Goal: Information Seeking & Learning: Learn about a topic

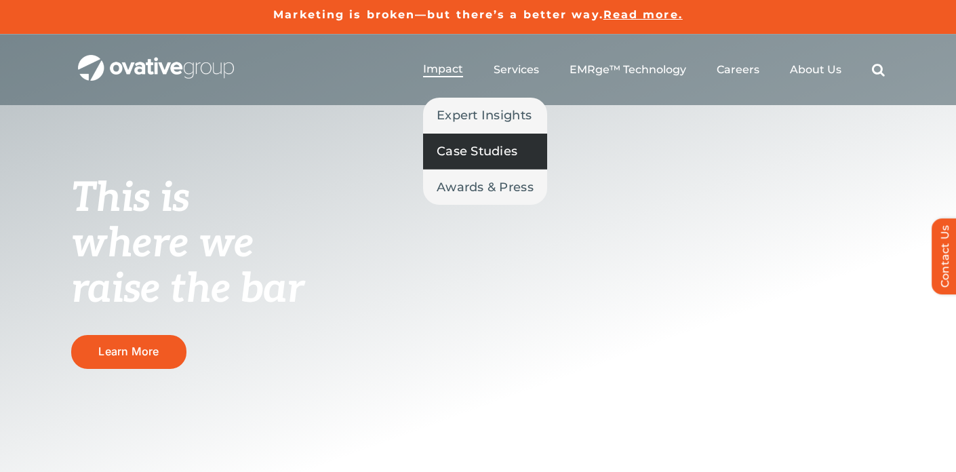
click at [462, 144] on span "Case Studies" at bounding box center [476, 151] width 81 height 19
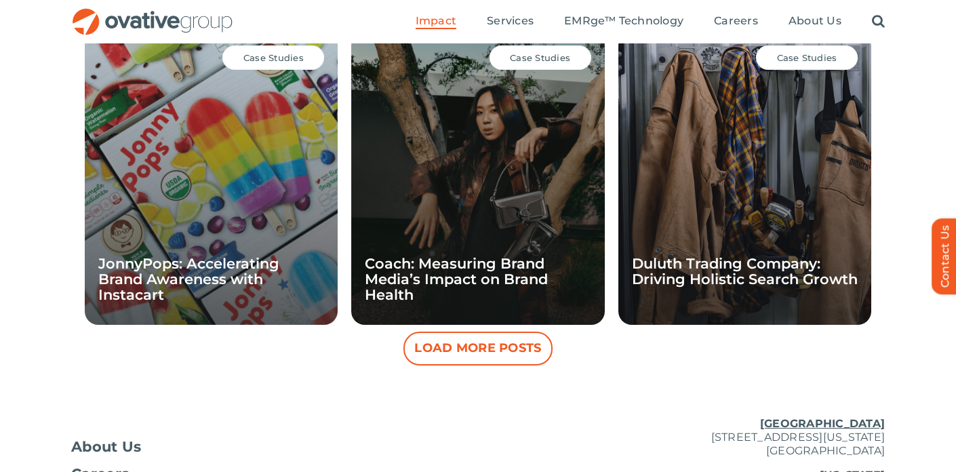
scroll to position [1305, 0]
click at [451, 357] on button "Load More Posts" at bounding box center [477, 348] width 149 height 34
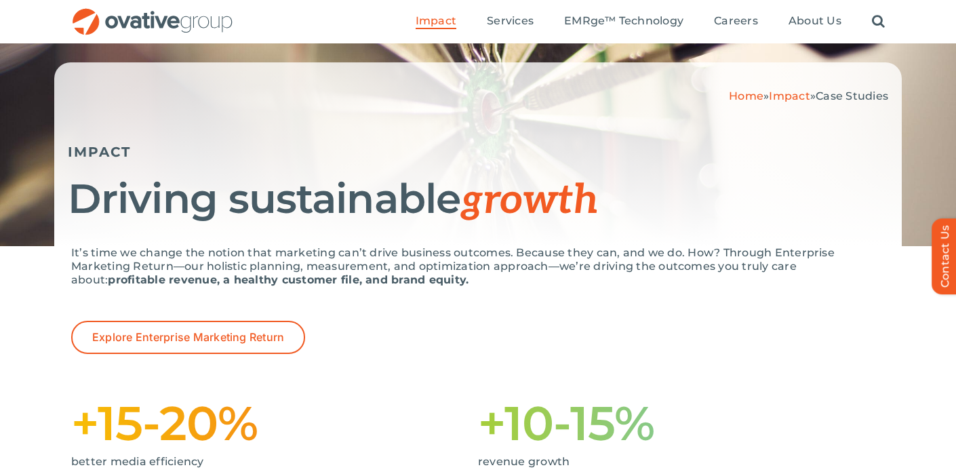
scroll to position [0, 0]
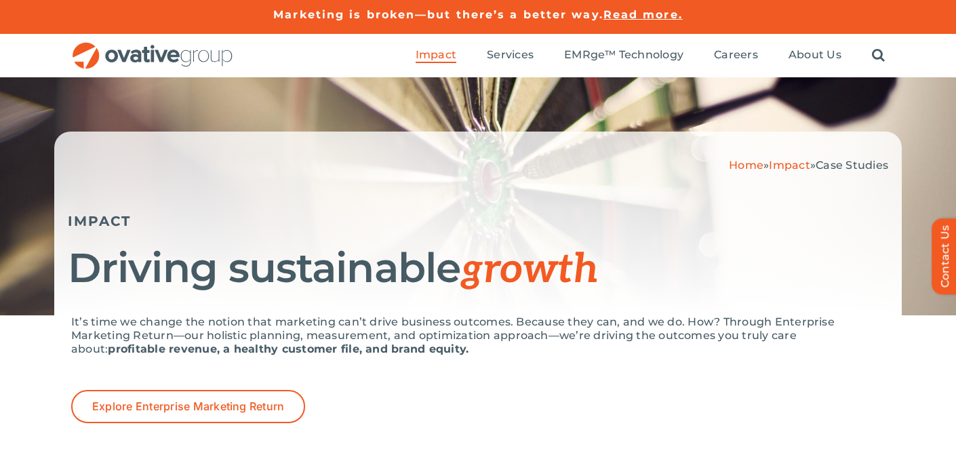
click at [121, 59] on img "OG_Full_horizontal_RGB" at bounding box center [152, 56] width 163 height 28
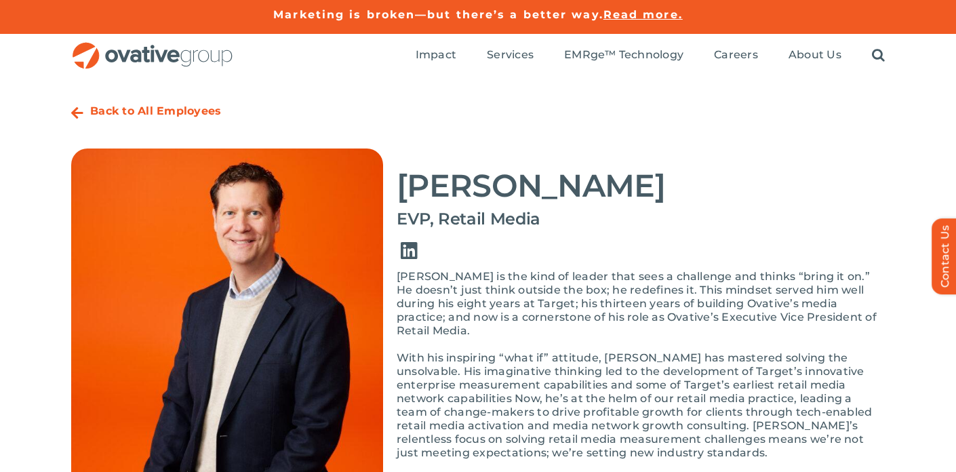
click at [406, 248] on link "Link to https://www.linkedin.com/in/baxtersteve/" at bounding box center [409, 251] width 38 height 38
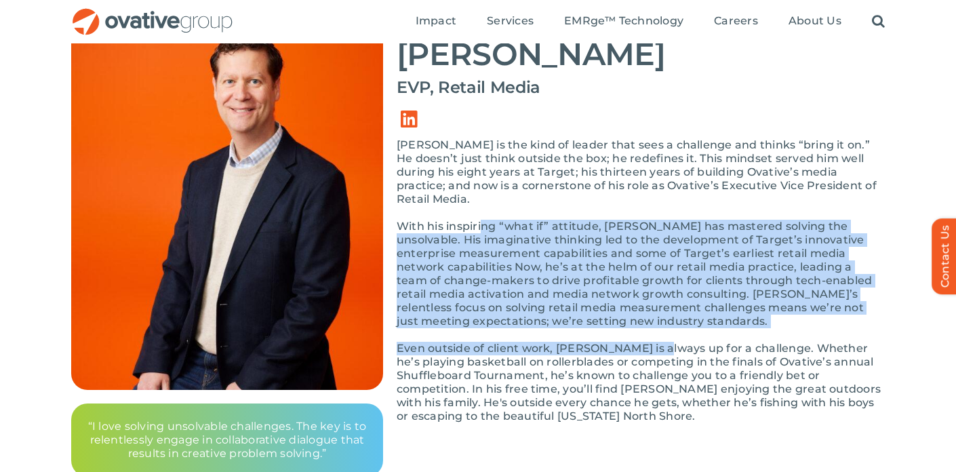
click at [654, 341] on div "[PERSON_NAME] is the kind of leader that sees a challenge and thinks “bring it …" at bounding box center [640, 287] width 488 height 298
click at [655, 342] on p "Even outside of client work, [PERSON_NAME] is always up for a challenge. Whethe…" at bounding box center [640, 382] width 488 height 81
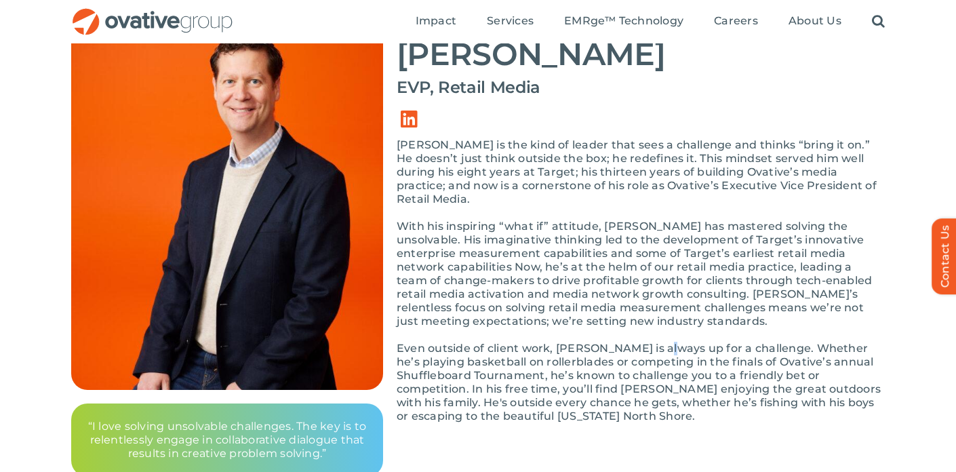
click at [655, 342] on p "Even outside of client work, [PERSON_NAME] is always up for a challenge. Whethe…" at bounding box center [640, 382] width 488 height 81
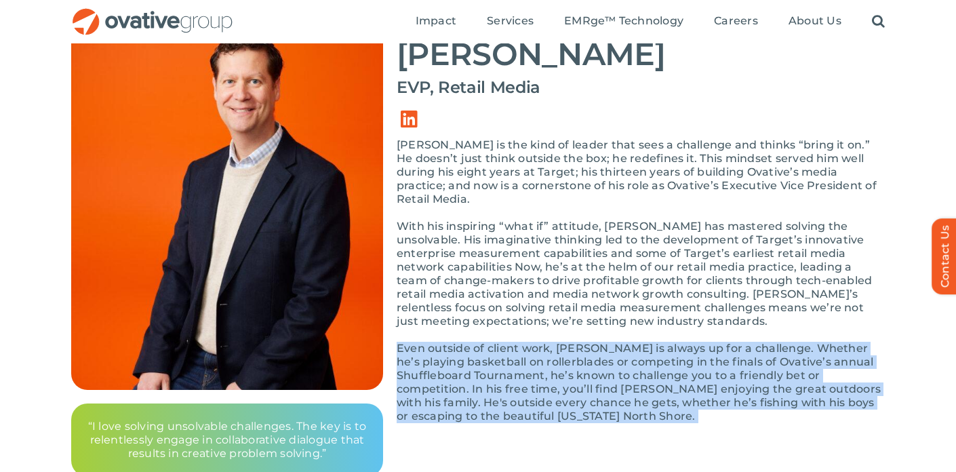
click at [655, 342] on p "Even outside of client work, [PERSON_NAME] is always up for a challenge. Whethe…" at bounding box center [640, 382] width 488 height 81
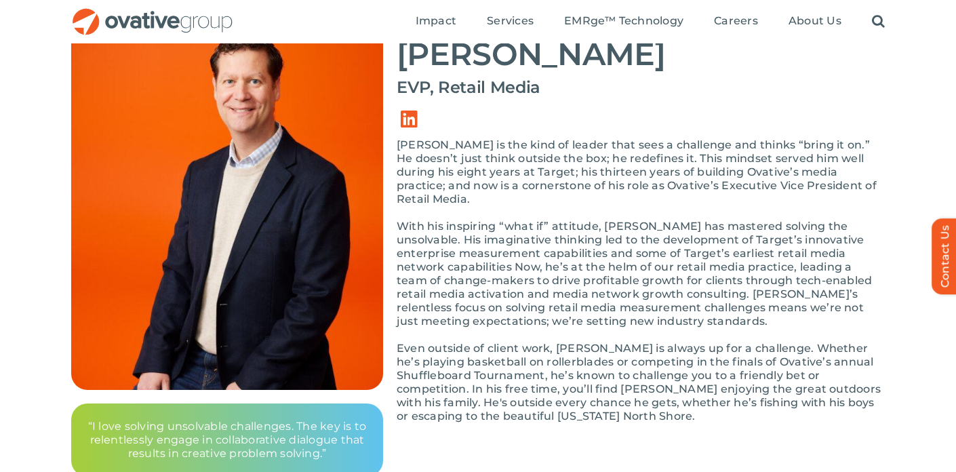
click at [648, 349] on p "Even outside of client work, [PERSON_NAME] is always up for a challenge. Whethe…" at bounding box center [640, 382] width 488 height 81
drag, startPoint x: 481, startPoint y: 361, endPoint x: 471, endPoint y: 357, distance: 10.3
click at [479, 361] on p "Even outside of client work, [PERSON_NAME] is always up for a challenge. Whethe…" at bounding box center [640, 382] width 488 height 81
click at [468, 353] on p "Even outside of client work, [PERSON_NAME] is always up for a challenge. Whethe…" at bounding box center [640, 382] width 488 height 81
drag, startPoint x: 460, startPoint y: 352, endPoint x: 549, endPoint y: 346, distance: 89.0
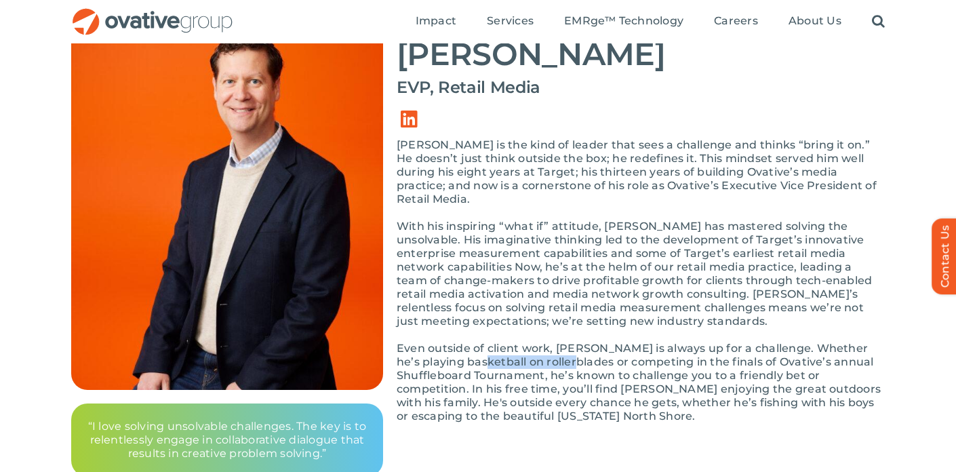
click at [549, 346] on p "Even outside of client work, [PERSON_NAME] is always up for a challenge. Whethe…" at bounding box center [640, 382] width 488 height 81
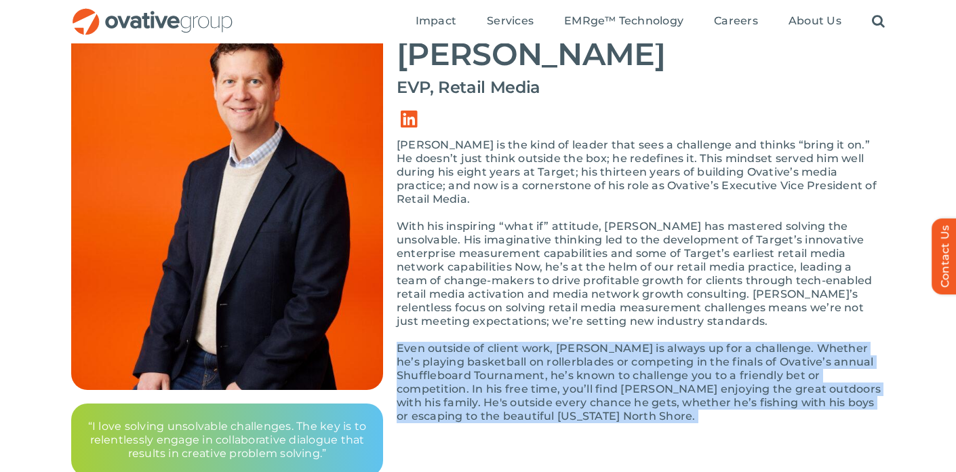
click at [549, 346] on p "Even outside of client work, [PERSON_NAME] is always up for a challenge. Whethe…" at bounding box center [640, 382] width 488 height 81
click at [552, 346] on p "Even outside of client work, [PERSON_NAME] is always up for a challenge. Whethe…" at bounding box center [640, 382] width 488 height 81
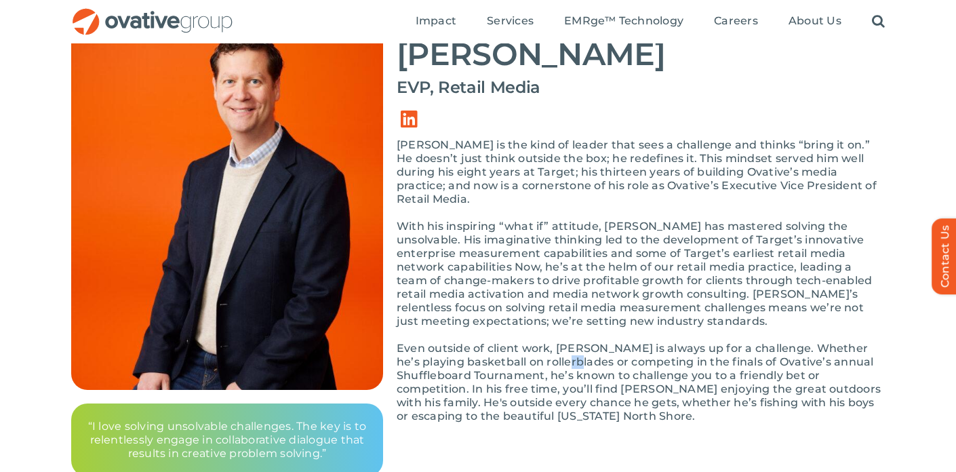
click at [552, 346] on p "Even outside of client work, [PERSON_NAME] is always up for a challenge. Whethe…" at bounding box center [640, 382] width 488 height 81
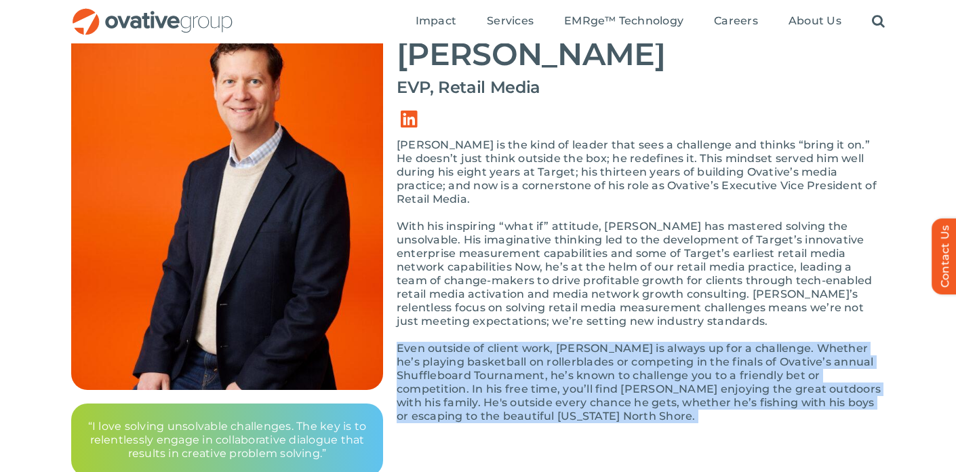
click at [552, 347] on p "Even outside of client work, [PERSON_NAME] is always up for a challenge. Whethe…" at bounding box center [640, 382] width 488 height 81
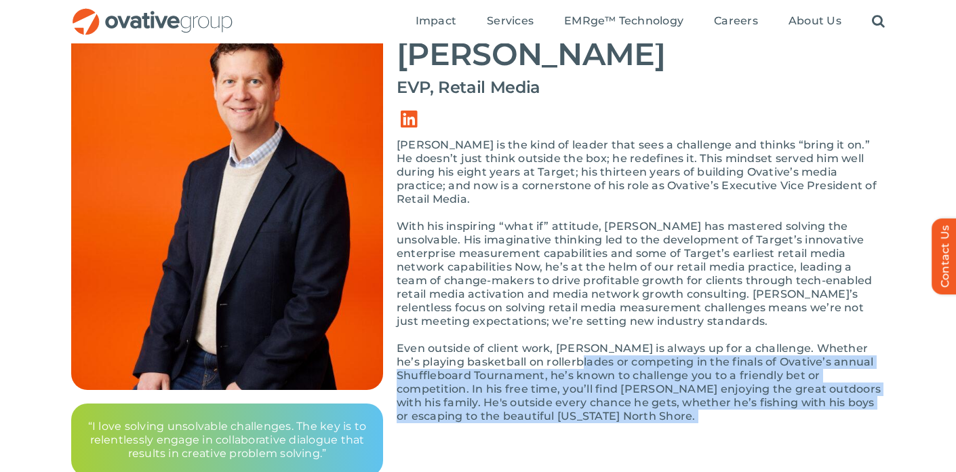
click at [554, 347] on p "Even outside of client work, [PERSON_NAME] is always up for a challenge. Whethe…" at bounding box center [640, 382] width 488 height 81
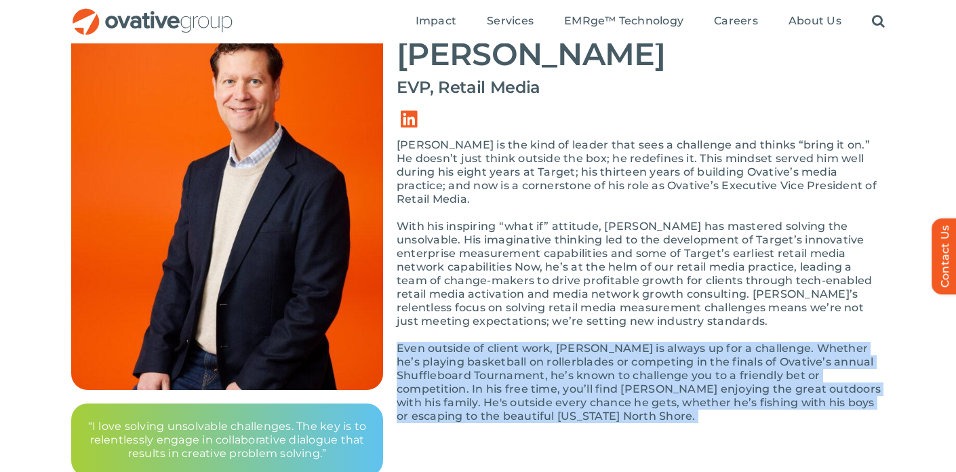
click at [554, 347] on p "Even outside of client work, [PERSON_NAME] is always up for a challenge. Whethe…" at bounding box center [640, 382] width 488 height 81
click at [558, 347] on p "Even outside of client work, [PERSON_NAME] is always up for a challenge. Whethe…" at bounding box center [640, 382] width 488 height 81
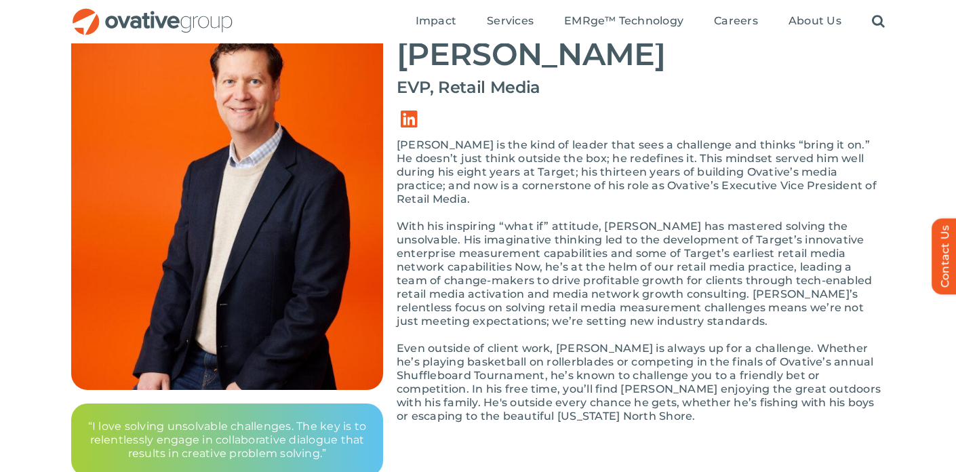
click at [556, 348] on p "Even outside of client work, [PERSON_NAME] is always up for a challenge. Whethe…" at bounding box center [640, 382] width 488 height 81
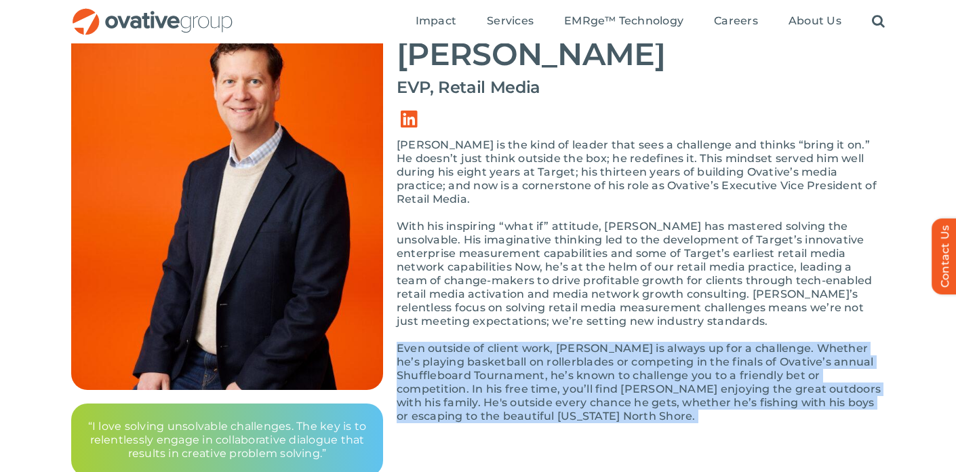
click at [556, 348] on p "Even outside of client work, [PERSON_NAME] is always up for a challenge. Whethe…" at bounding box center [640, 382] width 488 height 81
click at [560, 350] on p "Even outside of client work, [PERSON_NAME] is always up for a challenge. Whethe…" at bounding box center [640, 382] width 488 height 81
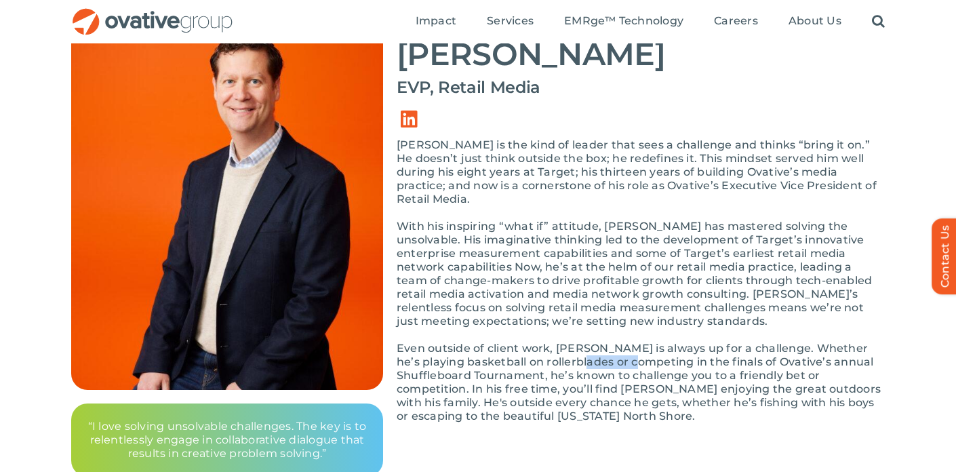
click at [560, 350] on p "Even outside of client work, [PERSON_NAME] is always up for a challenge. Whethe…" at bounding box center [640, 382] width 488 height 81
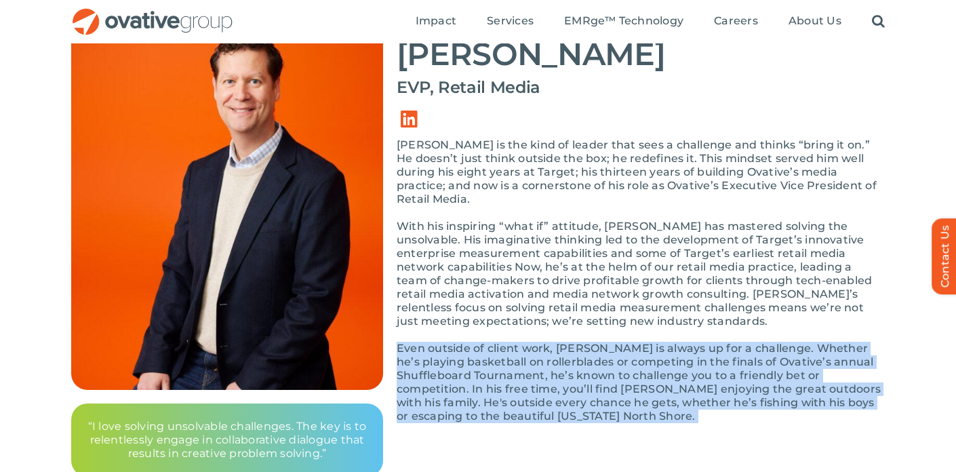
click at [560, 350] on p "Even outside of client work, [PERSON_NAME] is always up for a challenge. Whethe…" at bounding box center [640, 382] width 488 height 81
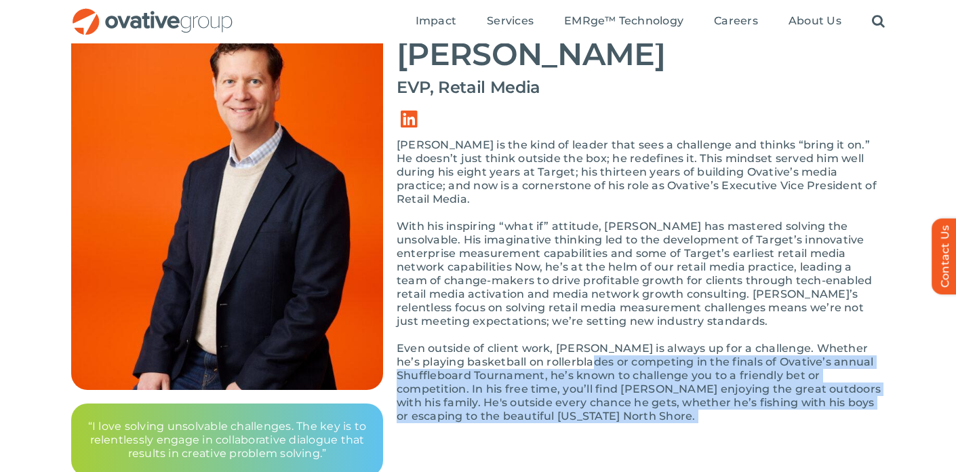
click at [563, 352] on p "Even outside of client work, [PERSON_NAME] is always up for a challenge. Whethe…" at bounding box center [640, 382] width 488 height 81
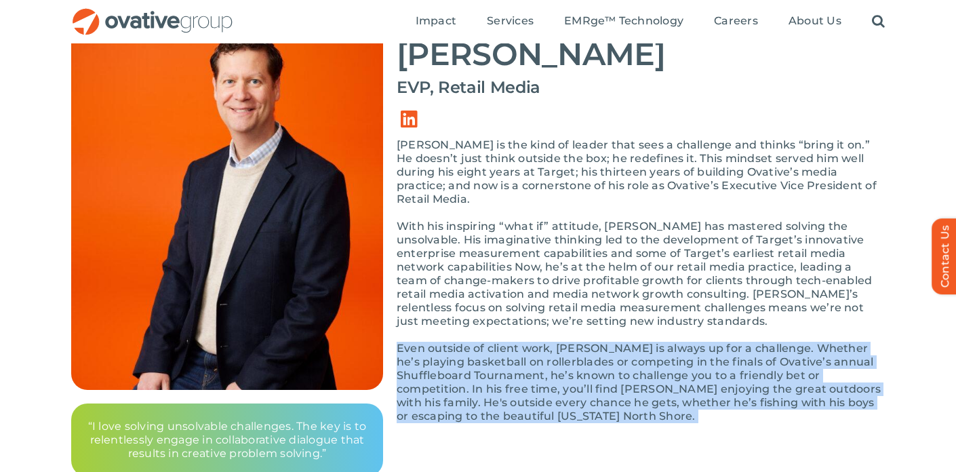
click at [563, 352] on p "Even outside of client work, [PERSON_NAME] is always up for a challenge. Whethe…" at bounding box center [640, 382] width 488 height 81
click at [411, 114] on link "Link to https://www.linkedin.com/in/baxtersteve/" at bounding box center [409, 119] width 38 height 38
